Goal: Navigation & Orientation: Find specific page/section

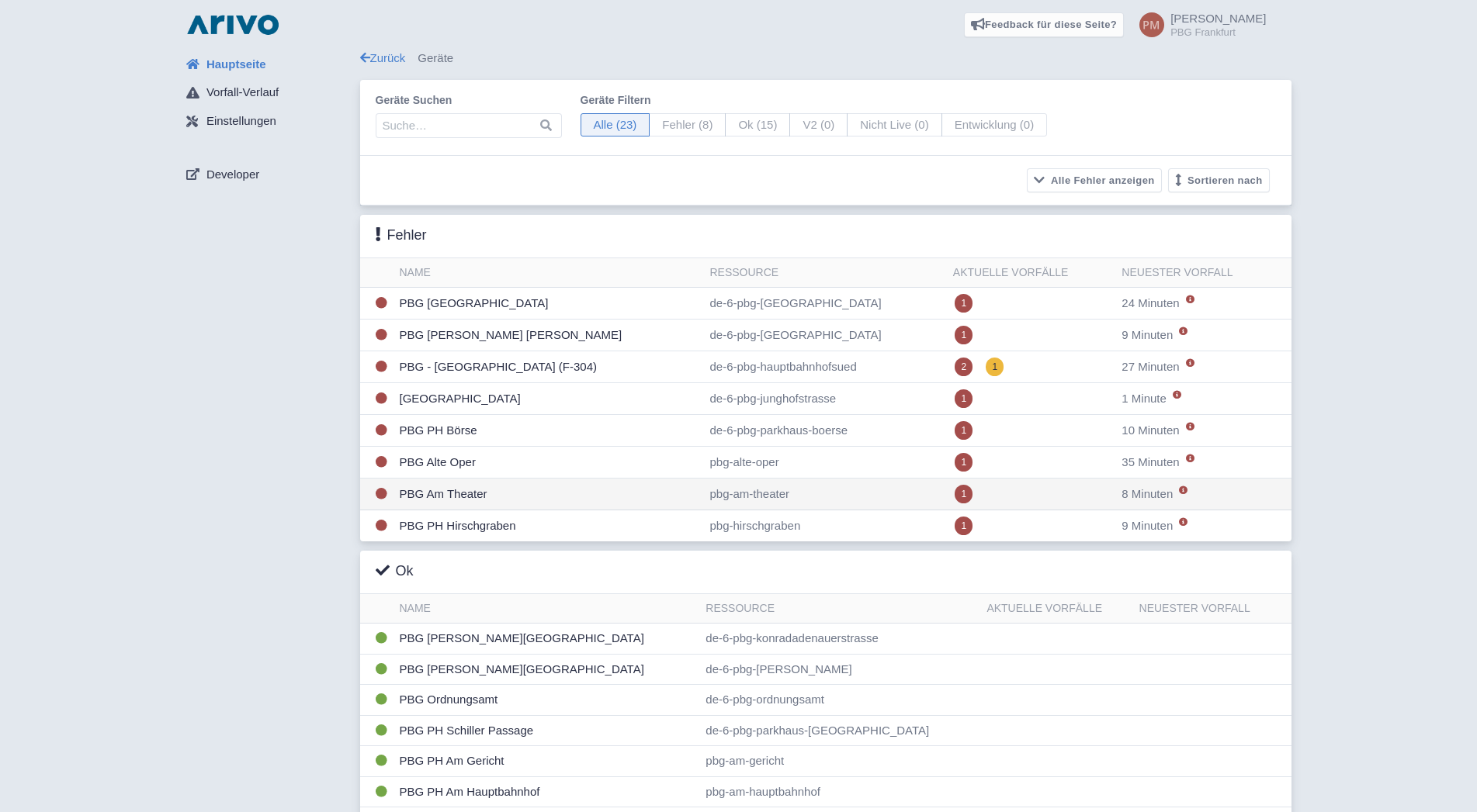
click at [549, 499] on td "PBG Am Theater" at bounding box center [548, 494] width 310 height 32
click at [471, 487] on td "PBG Am Theater" at bounding box center [548, 494] width 310 height 32
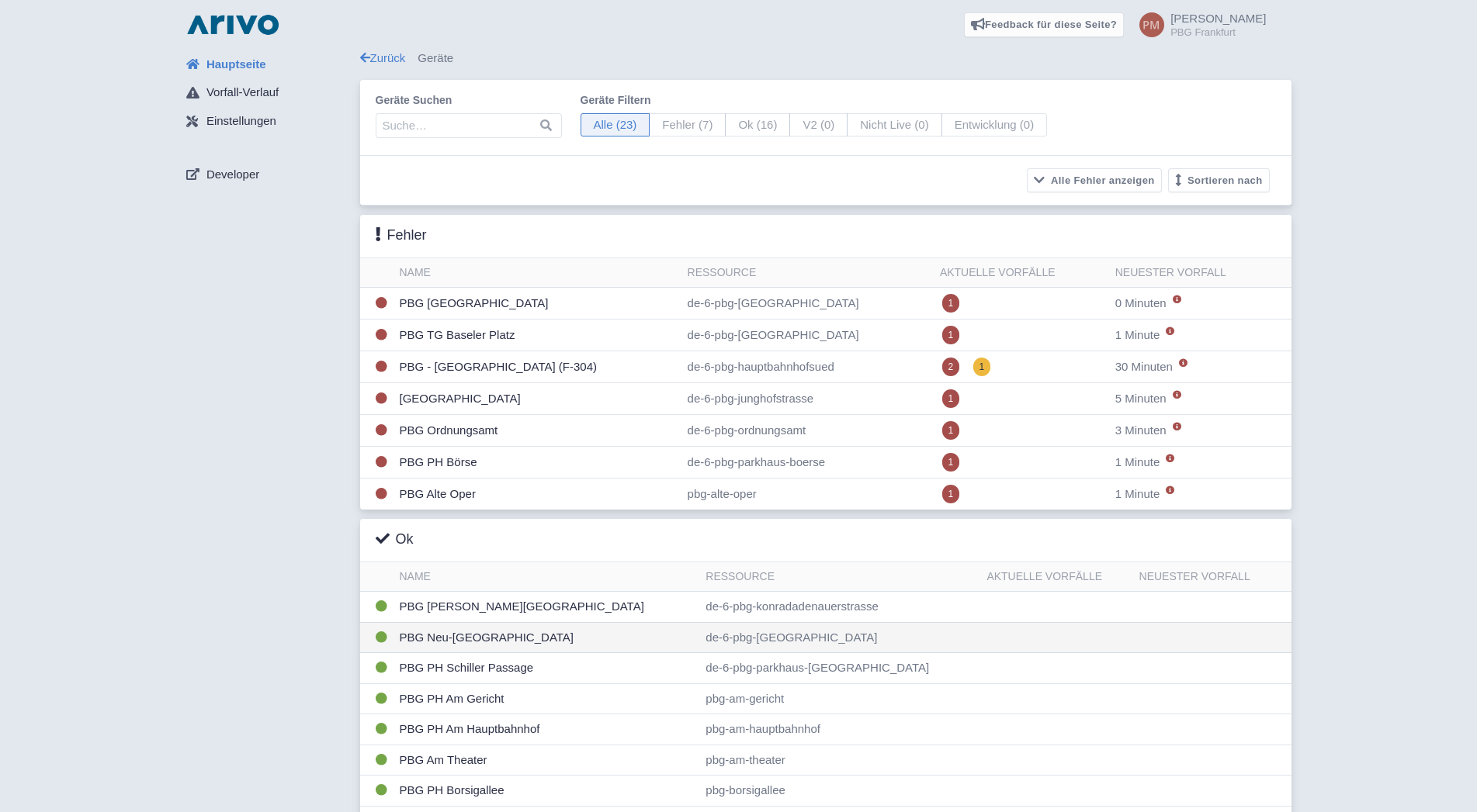
click at [553, 644] on td "PBG Neu-[GEOGRAPHIC_DATA]" at bounding box center [546, 637] width 306 height 31
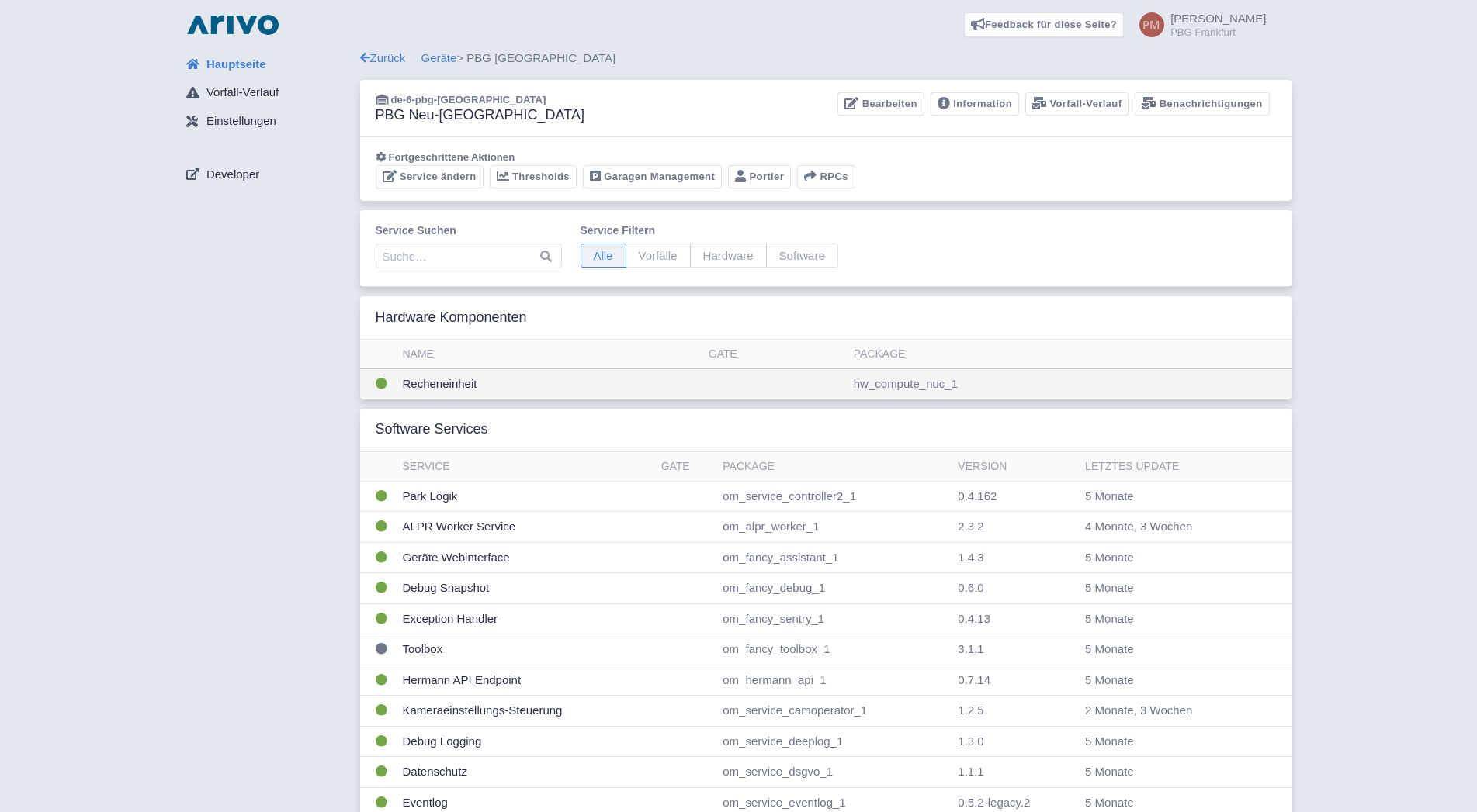
click at [554, 381] on td "Recheneinheit" at bounding box center [549, 384] width 306 height 30
click at [459, 387] on td "Recheneinheit" at bounding box center [549, 384] width 306 height 30
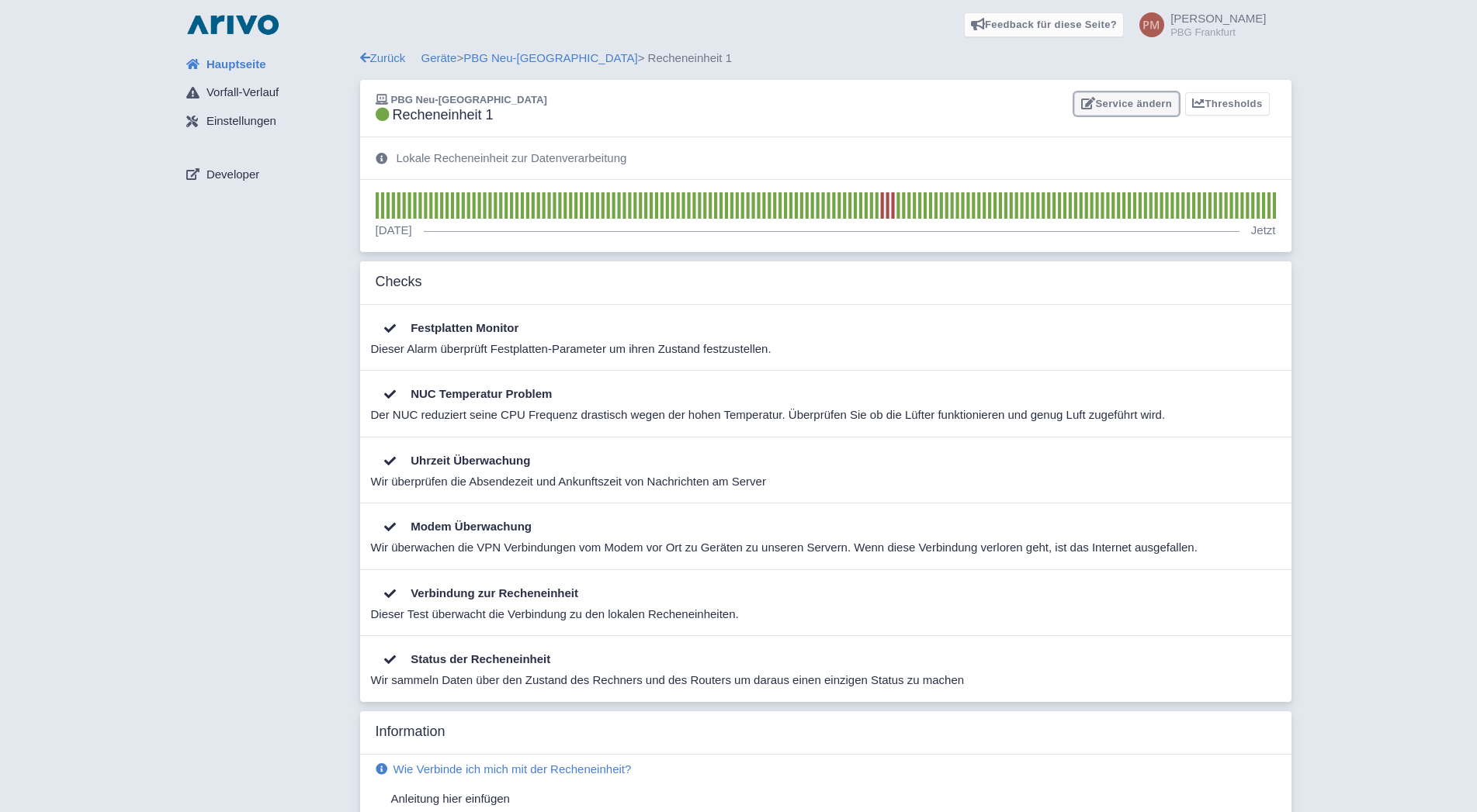
click at [1130, 108] on link "Service ändern" at bounding box center [1126, 104] width 105 height 24
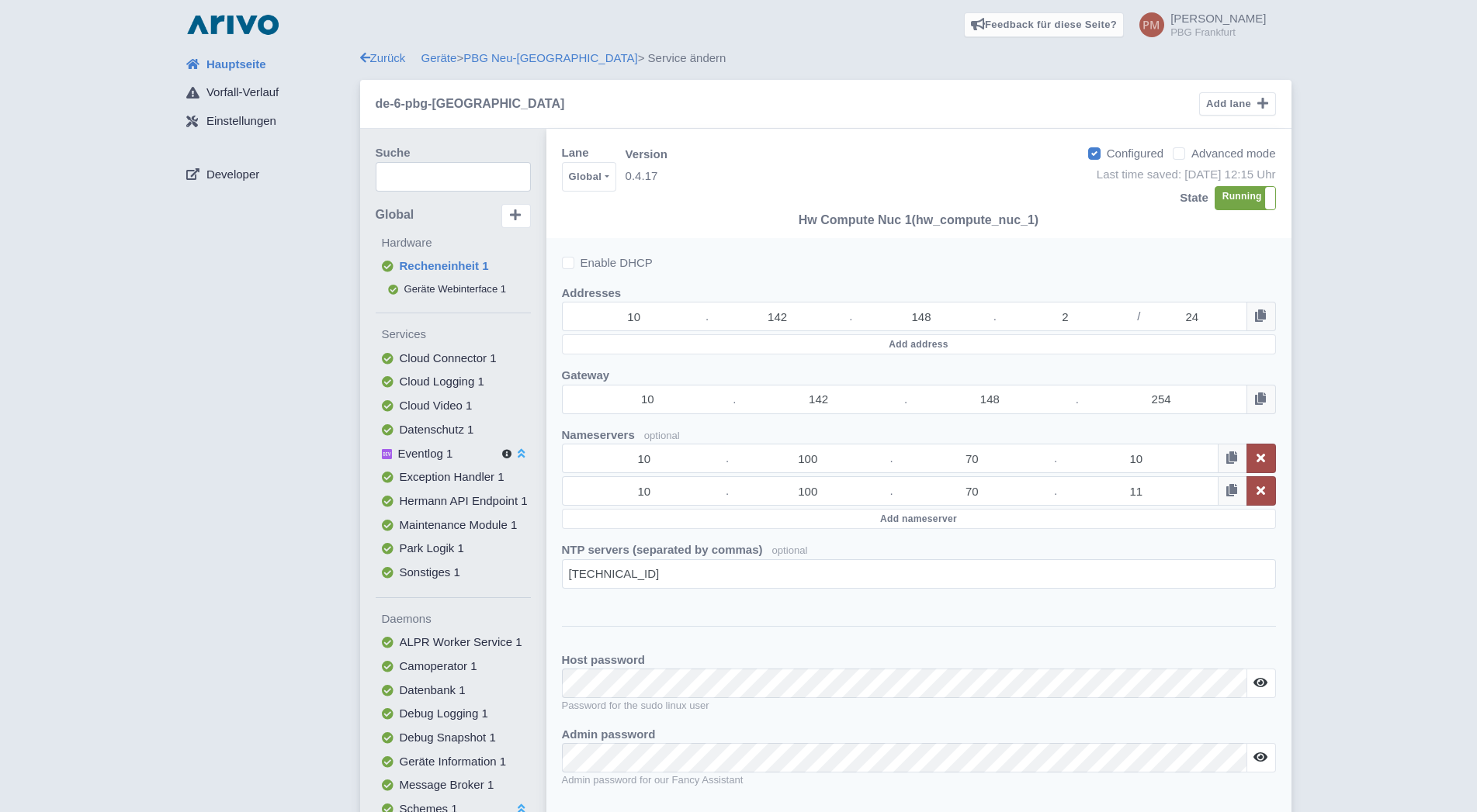
click at [212, 58] on span "Hauptseite" at bounding box center [235, 64] width 59 height 17
click at [98, 229] on div "Hauptseite Vorfall-Verlauf Einstellungen Developer Zurück Geräte > PBG Neu-Isen…" at bounding box center [738, 658] width 1452 height 1217
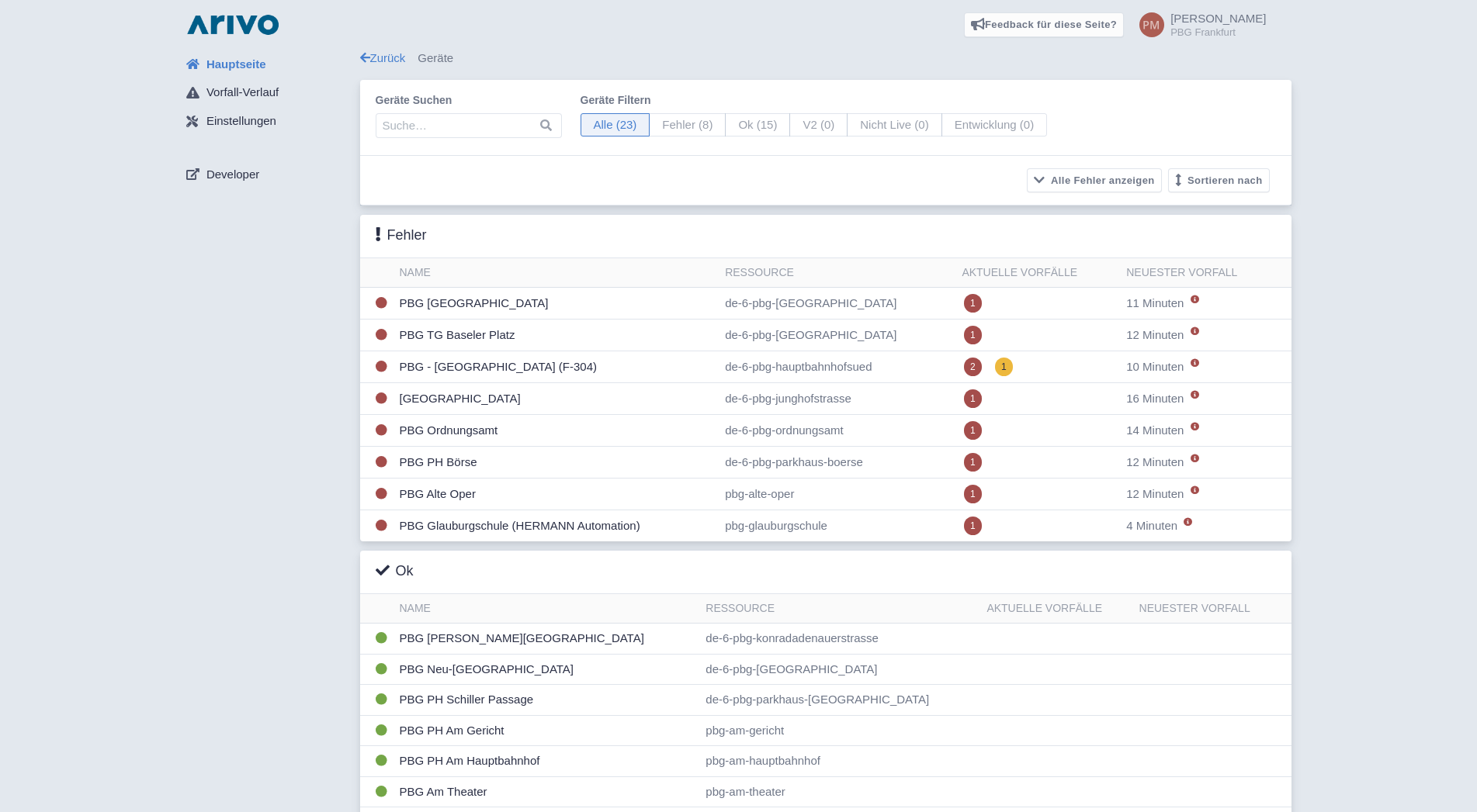
click at [137, 510] on div "Hauptseite Vorfall-Verlauf Einstellungen Developer Zurück Geräte Geräte suchen …" at bounding box center [738, 570] width 1452 height 1042
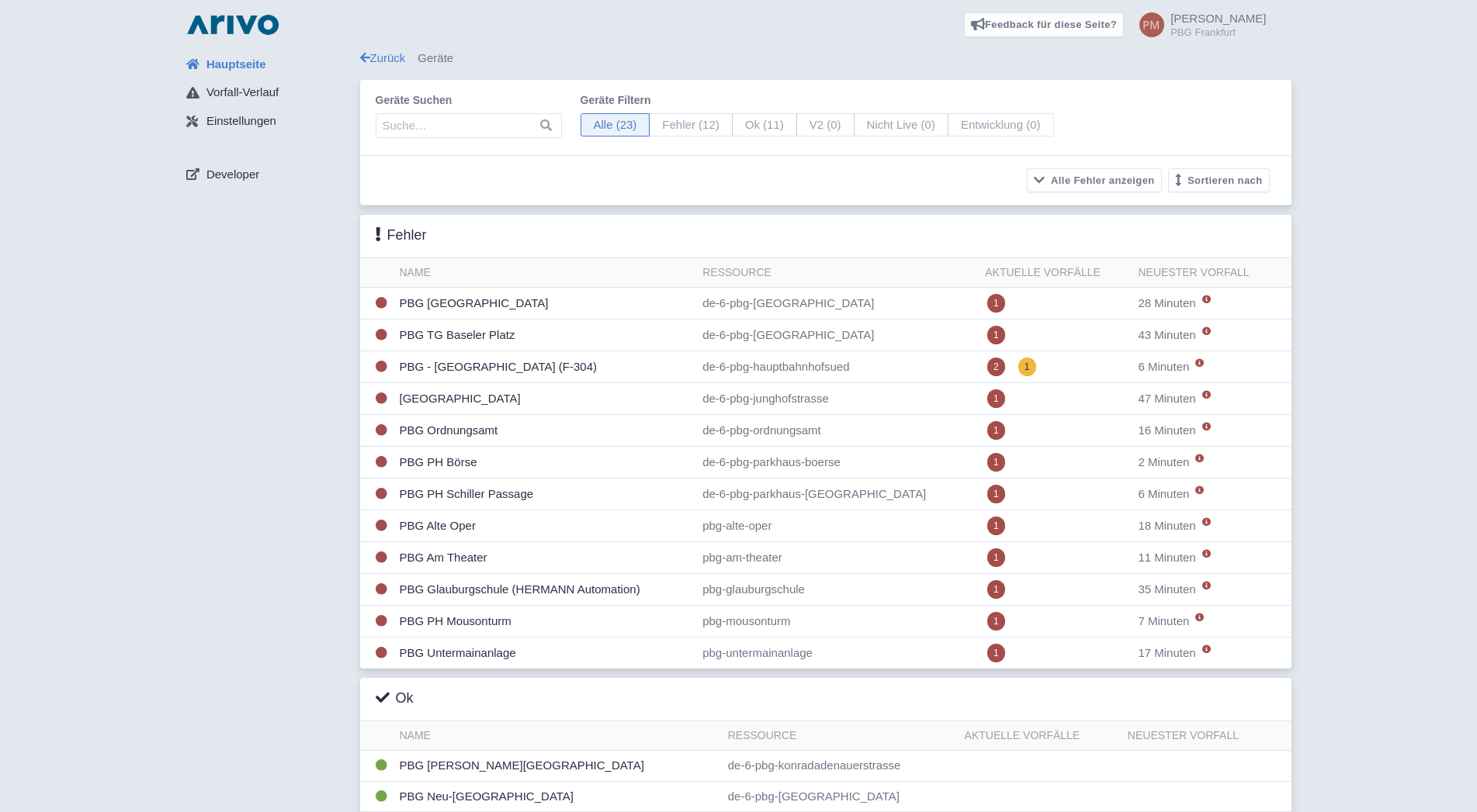
click at [139, 436] on div "Hauptseite Vorfall-Verlauf Einstellungen Developer Zurück Geräte Geräte suchen …" at bounding box center [738, 573] width 1452 height 1047
click at [429, 528] on td "PBG Alte Oper" at bounding box center [545, 525] width 303 height 32
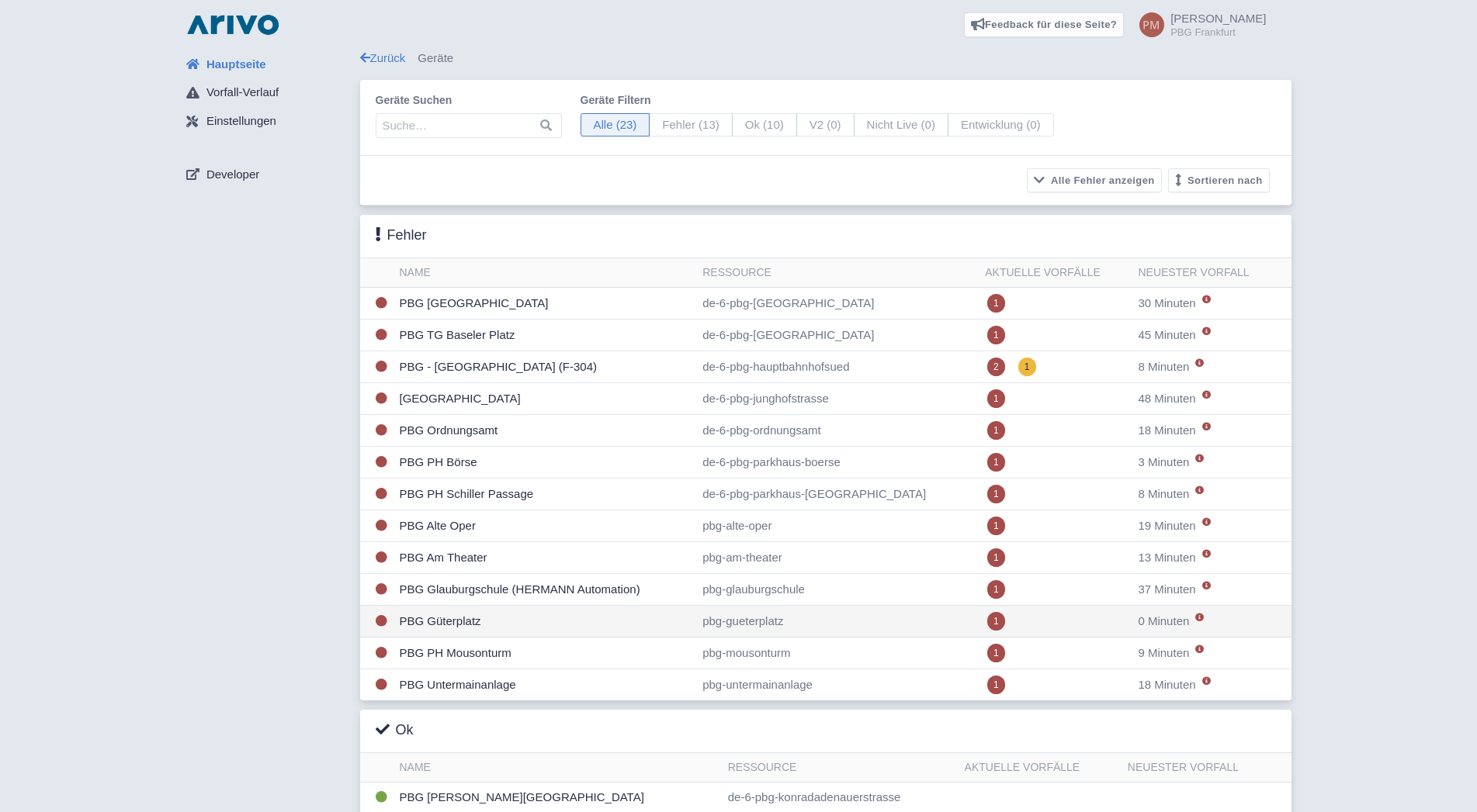
click at [449, 619] on td "PBG Güterplatz" at bounding box center [545, 622] width 303 height 32
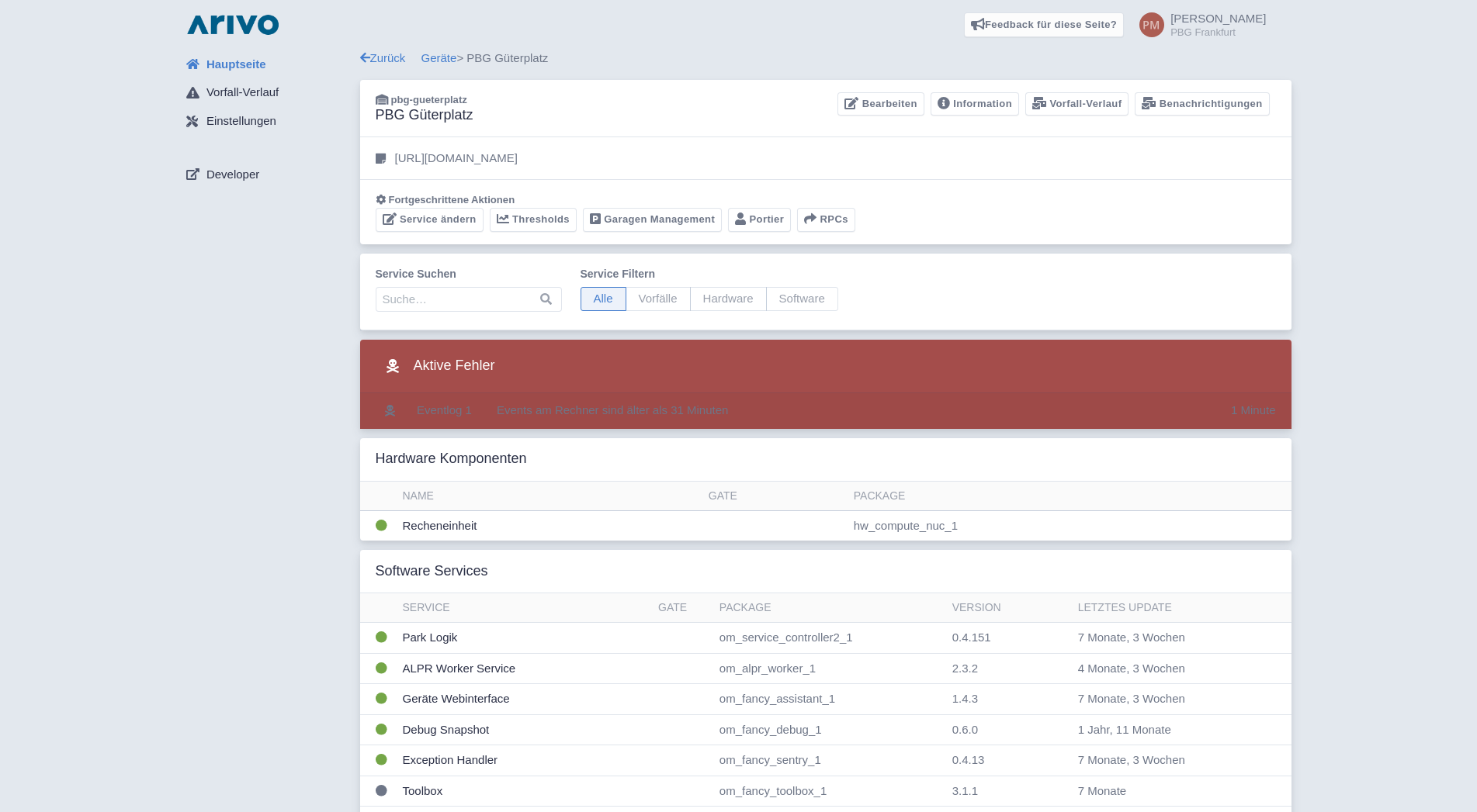
click at [480, 410] on td at bounding box center [484, 411] width 13 height 36
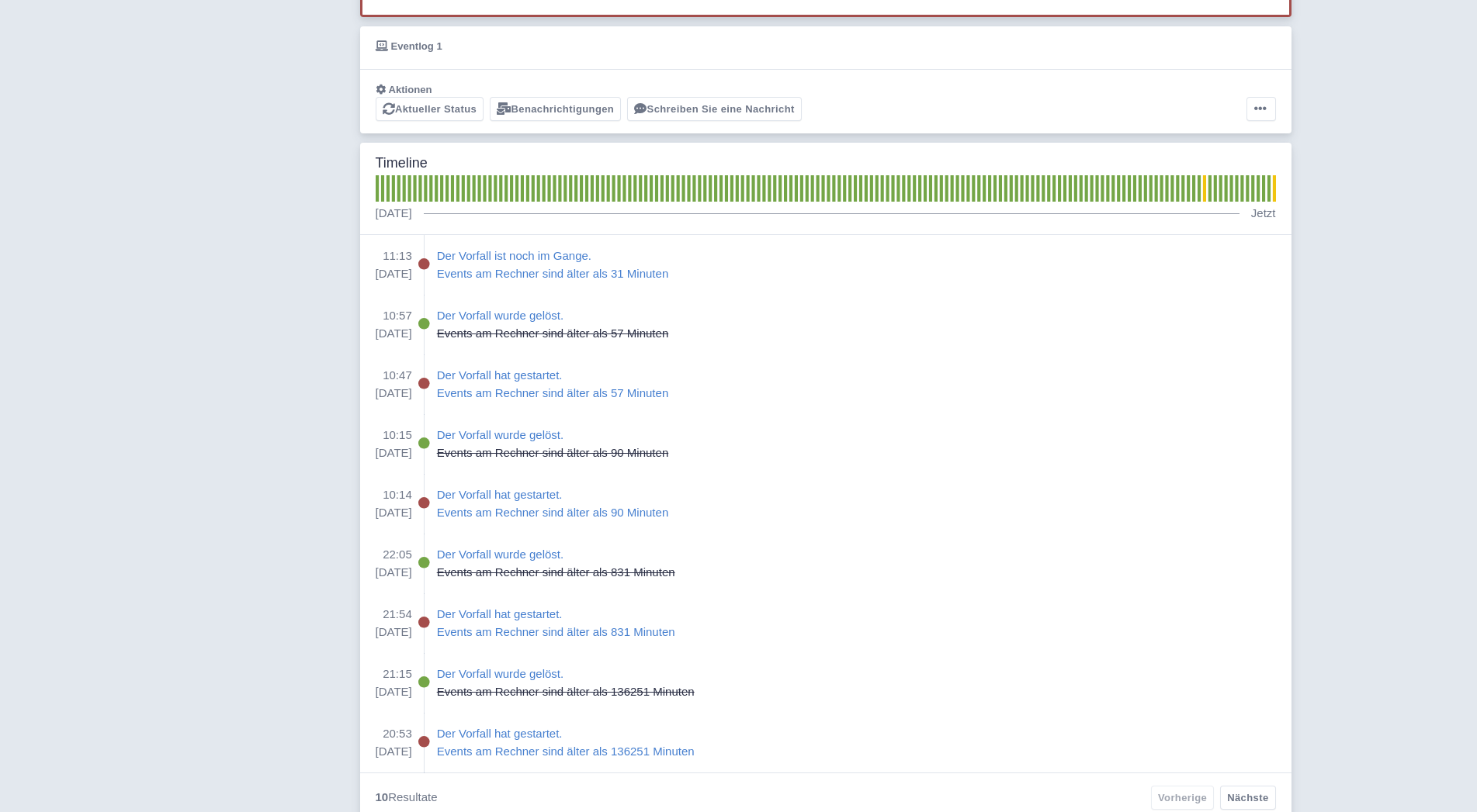
scroll to position [238, 0]
